Goal: Answer question/provide support

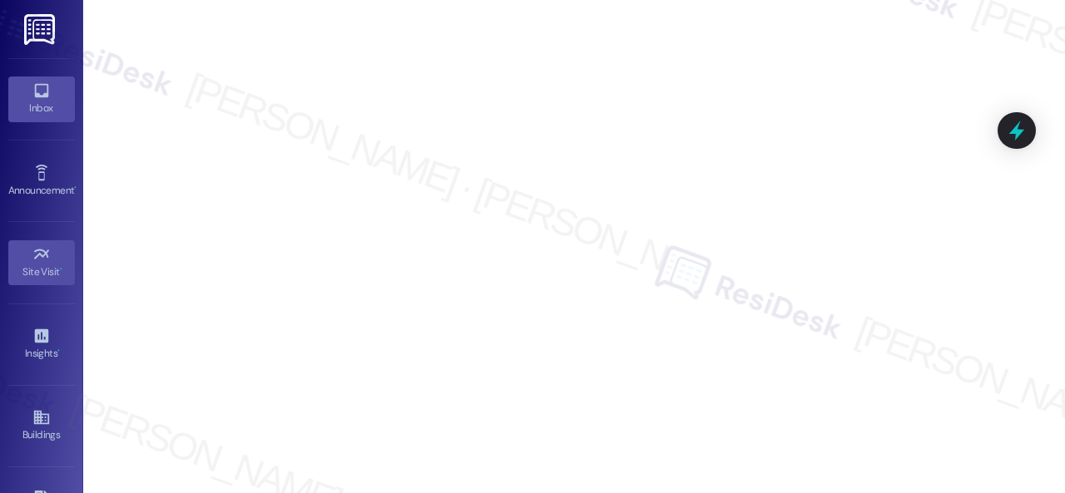
click at [40, 107] on div "Inbox" at bounding box center [41, 108] width 83 height 17
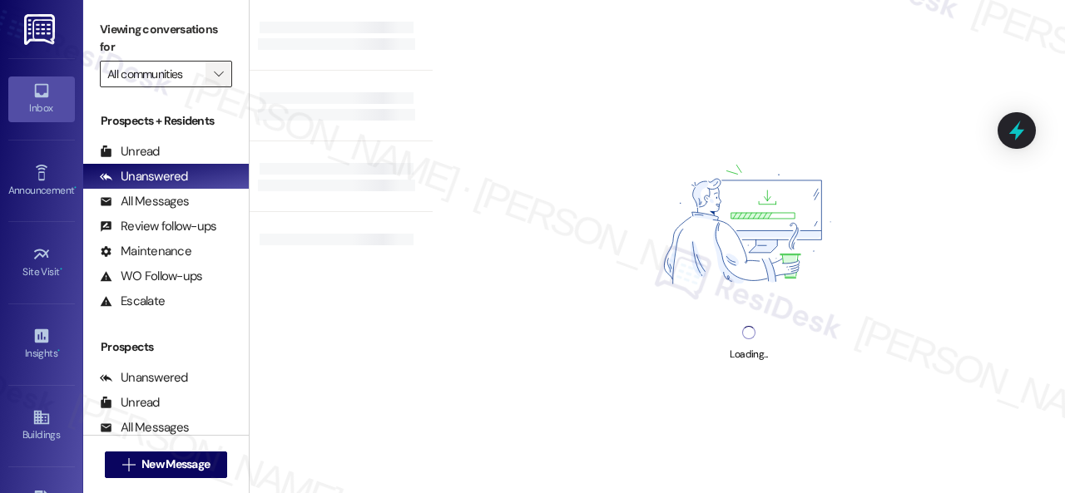
click at [222, 77] on icon "" at bounding box center [218, 73] width 9 height 13
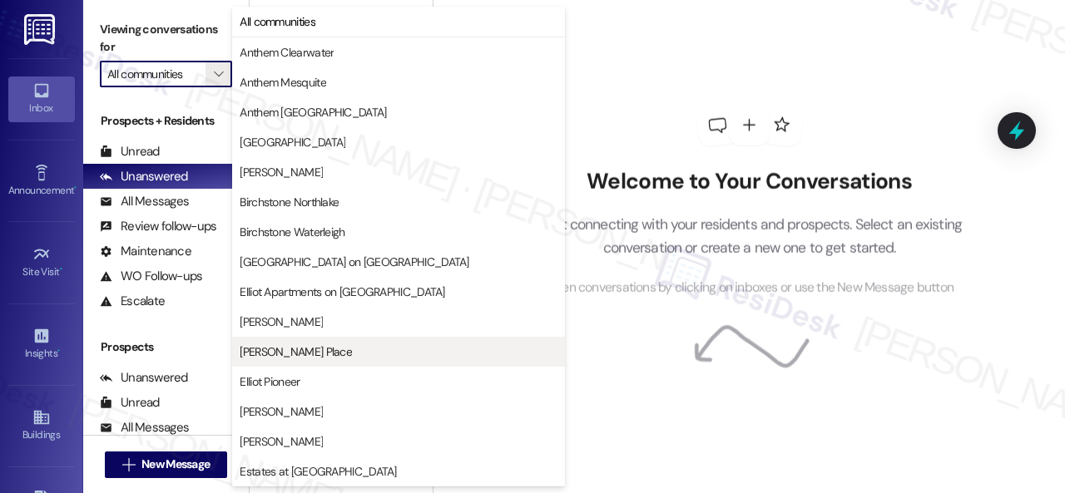
scroll to position [416, 0]
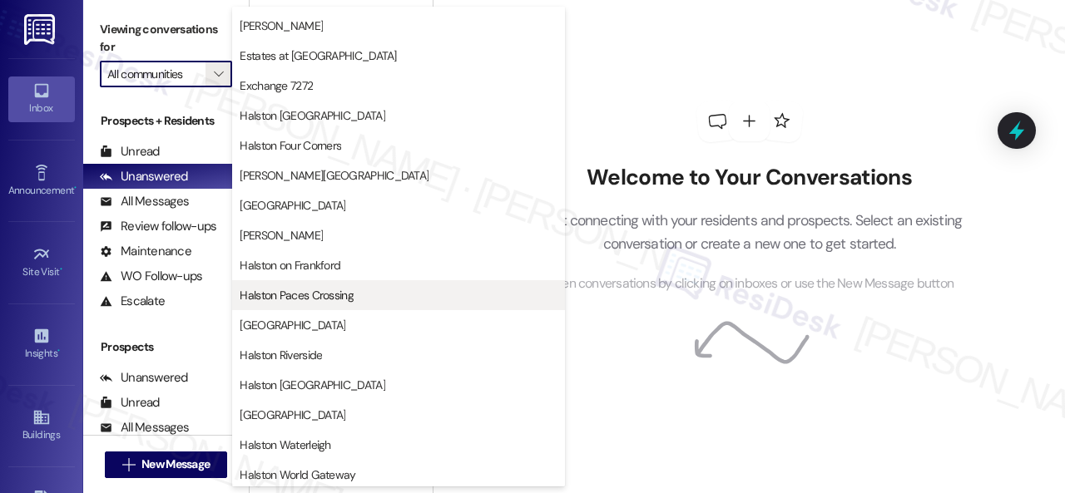
click at [291, 289] on span "Halston Paces Crossing" at bounding box center [297, 295] width 114 height 17
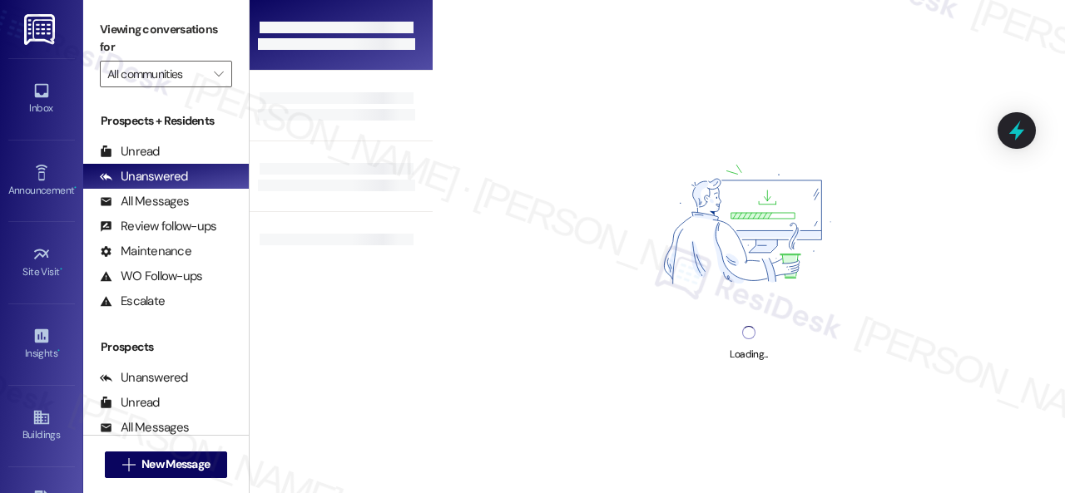
type input "Halston Paces Crossing"
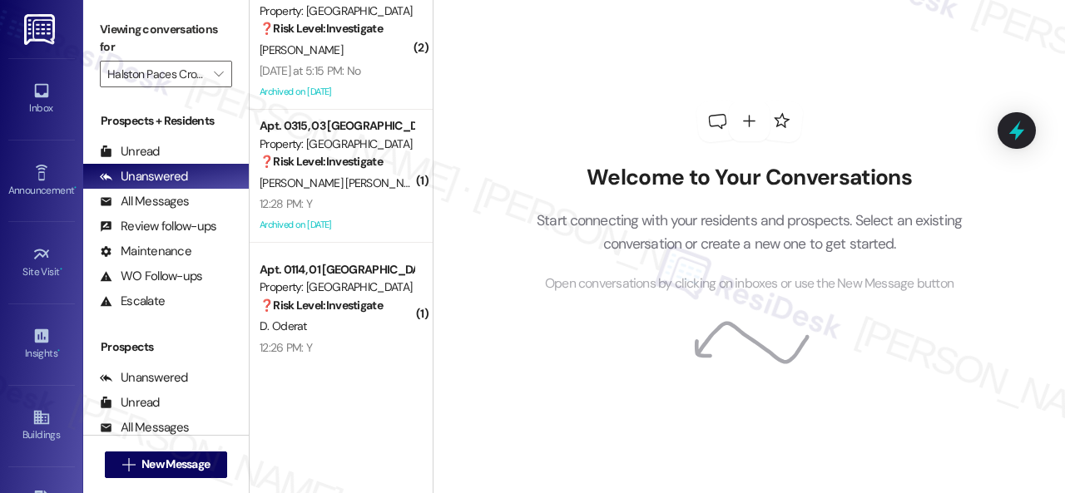
scroll to position [223, 0]
